Goal: Information Seeking & Learning: Compare options

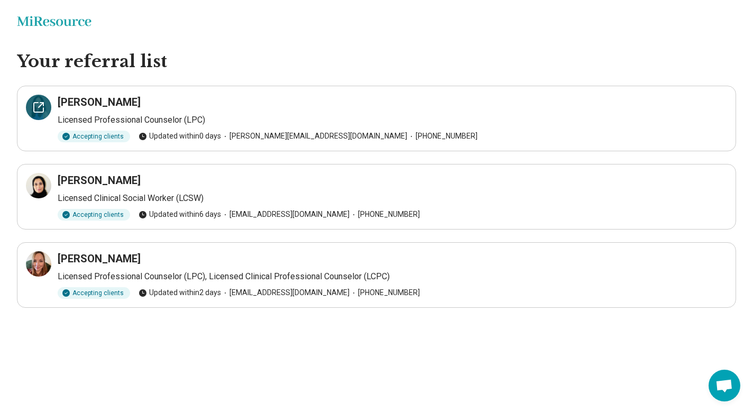
click at [37, 103] on icon at bounding box center [38, 107] width 13 height 13
click at [29, 265] on div at bounding box center [38, 263] width 25 height 25
click at [48, 188] on div at bounding box center [38, 185] width 25 height 25
click at [35, 264] on icon at bounding box center [38, 263] width 13 height 13
click at [41, 185] on icon at bounding box center [38, 185] width 13 height 13
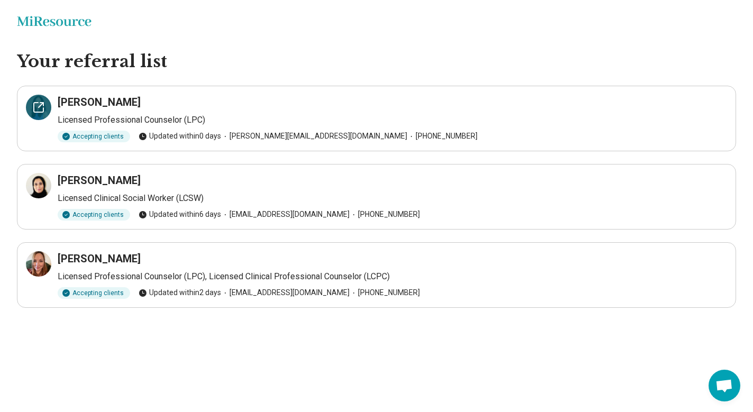
click at [45, 107] on div at bounding box center [38, 107] width 25 height 25
click at [42, 261] on icon at bounding box center [41, 261] width 5 height 5
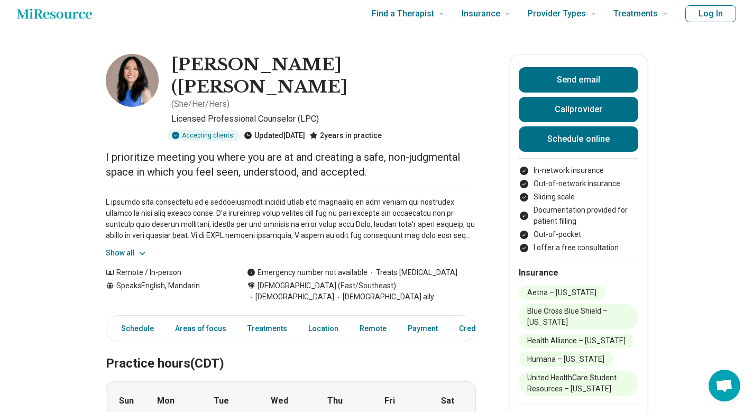
scroll to position [7, 0]
click at [315, 318] on link "Location" at bounding box center [323, 329] width 43 height 22
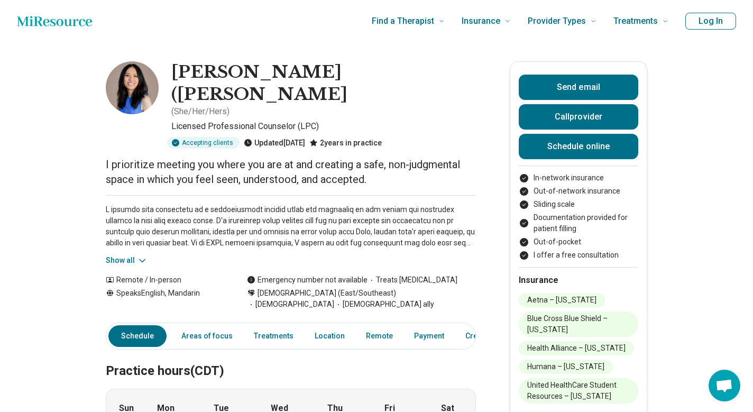
scroll to position [0, 0]
click at [130, 86] on img at bounding box center [132, 87] width 53 height 53
click at [137, 96] on img at bounding box center [132, 87] width 53 height 53
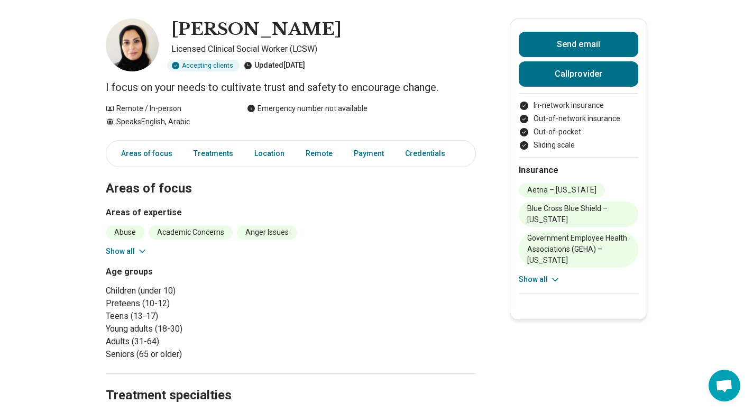
scroll to position [45, 0]
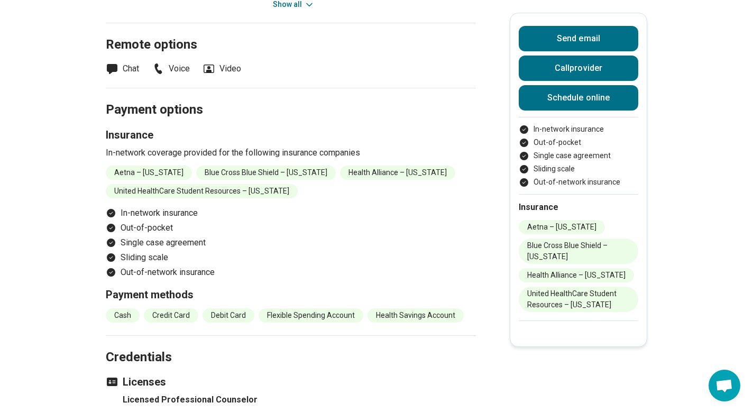
scroll to position [684, 0]
